Goal: Task Accomplishment & Management: Complete application form

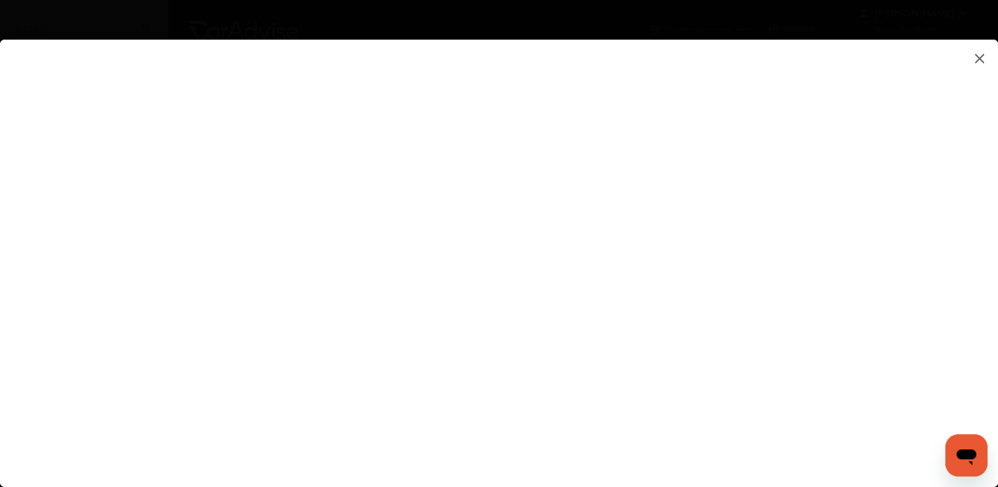
click at [628, 403] on flutter-view at bounding box center [499, 250] width 998 height 421
type input "**********"
click at [853, 266] on flutter-view at bounding box center [499, 250] width 998 height 421
click at [591, 221] on flutter-view at bounding box center [499, 250] width 998 height 421
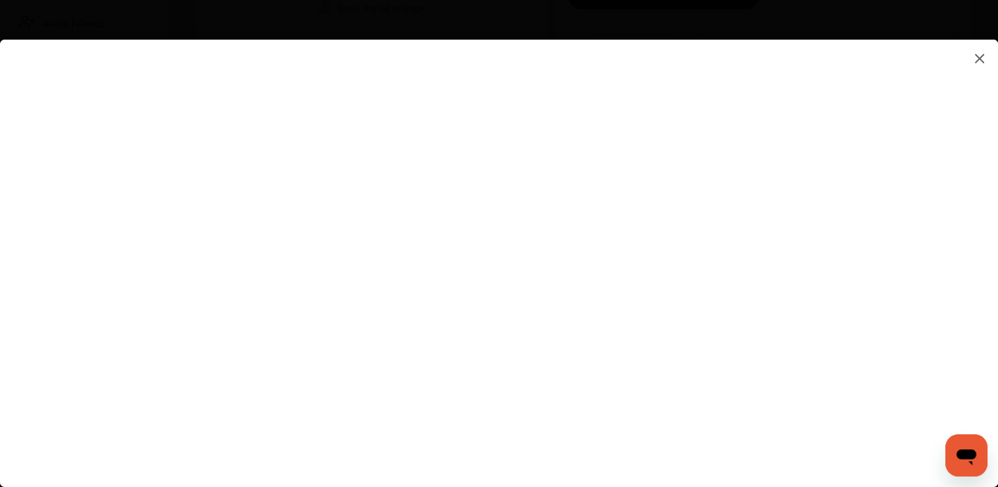
click at [591, 223] on textarea at bounding box center [704, 215] width 275 height 17
click at [594, 218] on textarea at bounding box center [704, 215] width 275 height 17
drag, startPoint x: 594, startPoint y: 218, endPoint x: 587, endPoint y: 218, distance: 7.3
click at [594, 218] on textarea at bounding box center [704, 215] width 275 height 17
type textarea "**********"
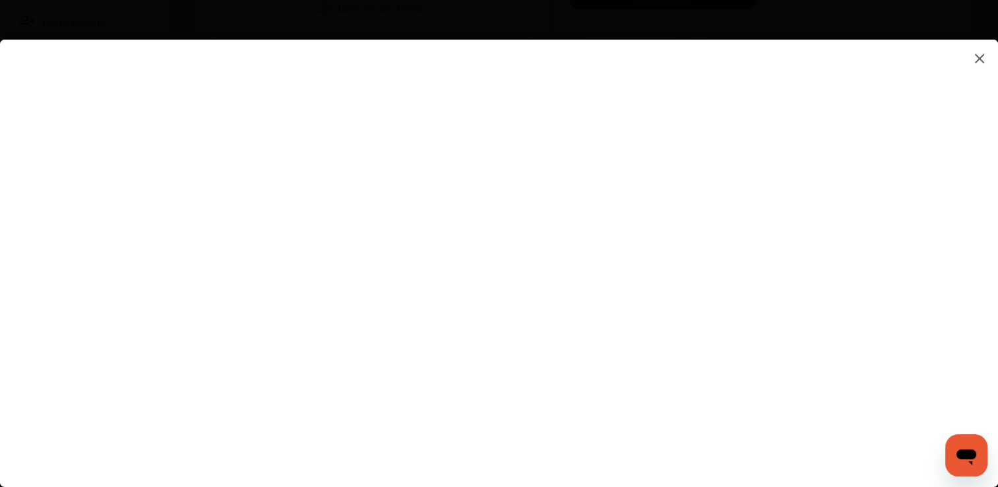
click at [707, 268] on flutter-view at bounding box center [499, 250] width 998 height 421
click at [562, 376] on flutter-view at bounding box center [499, 250] width 998 height 421
click at [711, 418] on flutter-view at bounding box center [499, 250] width 998 height 421
click at [657, 247] on flutter-view at bounding box center [499, 250] width 998 height 421
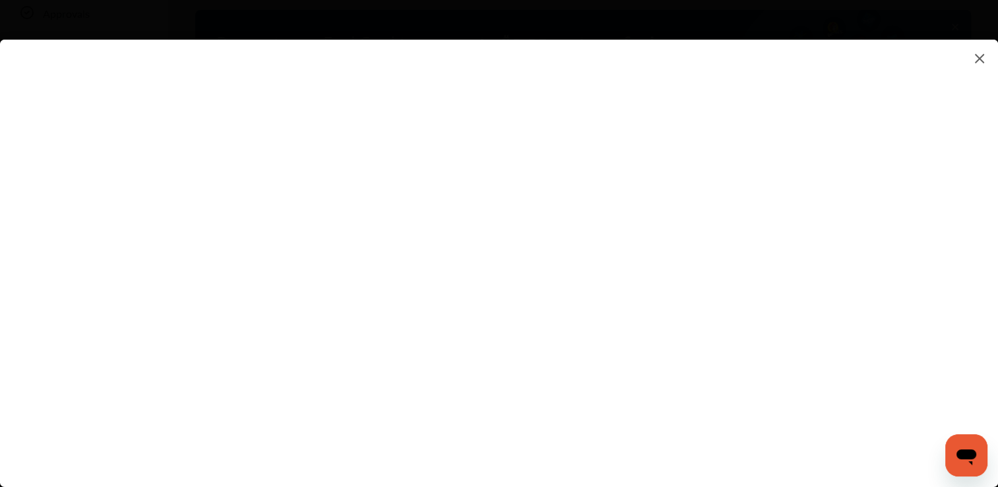
scroll to position [0, 0]
